Goal: Information Seeking & Learning: Learn about a topic

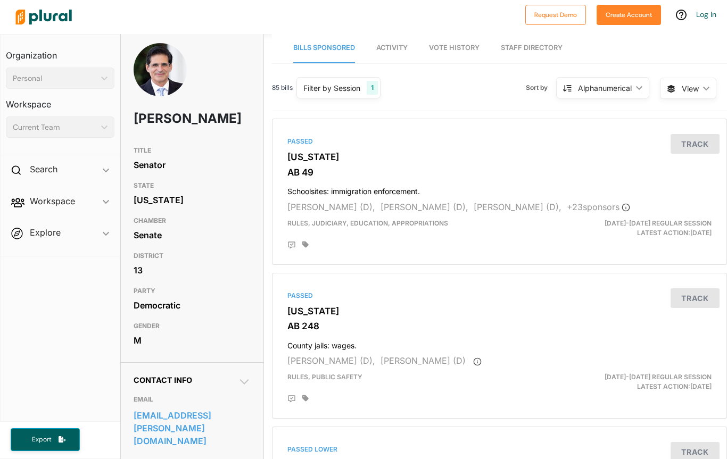
scroll to position [-2, 0]
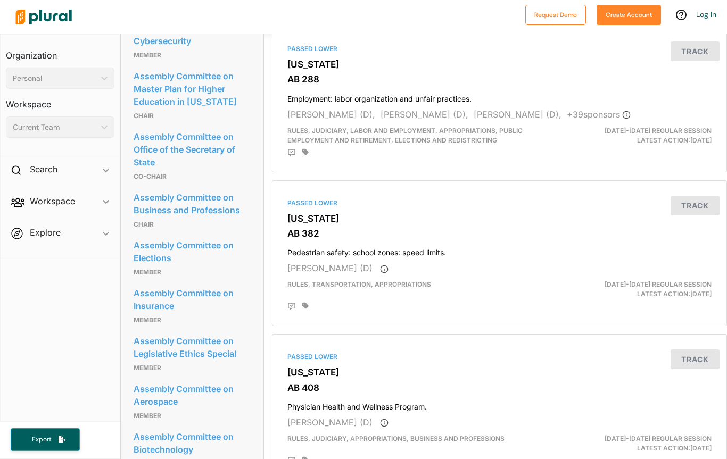
scroll to position [867, 0]
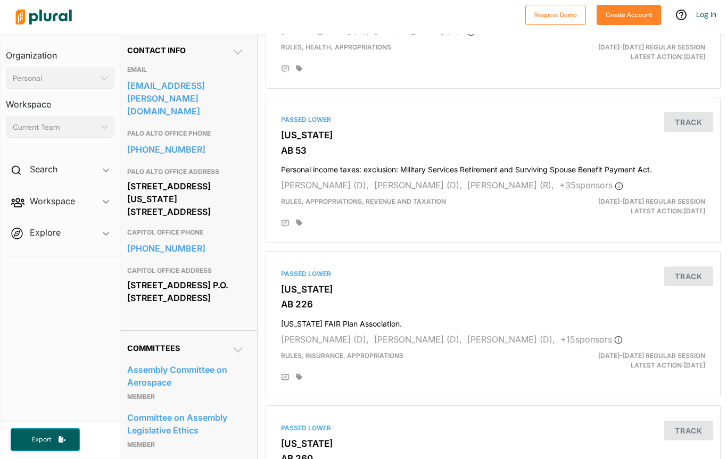
scroll to position [334, 6]
